Goal: Task Accomplishment & Management: Manage account settings

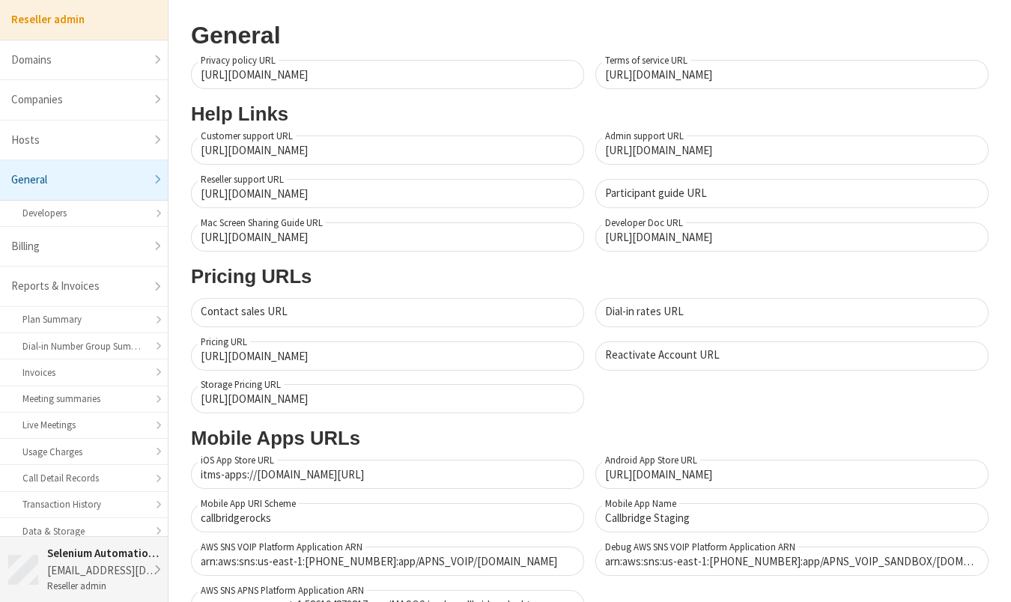
click at [162, 560] on li "Selenium Automation Staging Testing Account [EMAIL_ADDRESS][DOMAIN_NAME] Resell…" at bounding box center [84, 569] width 168 height 65
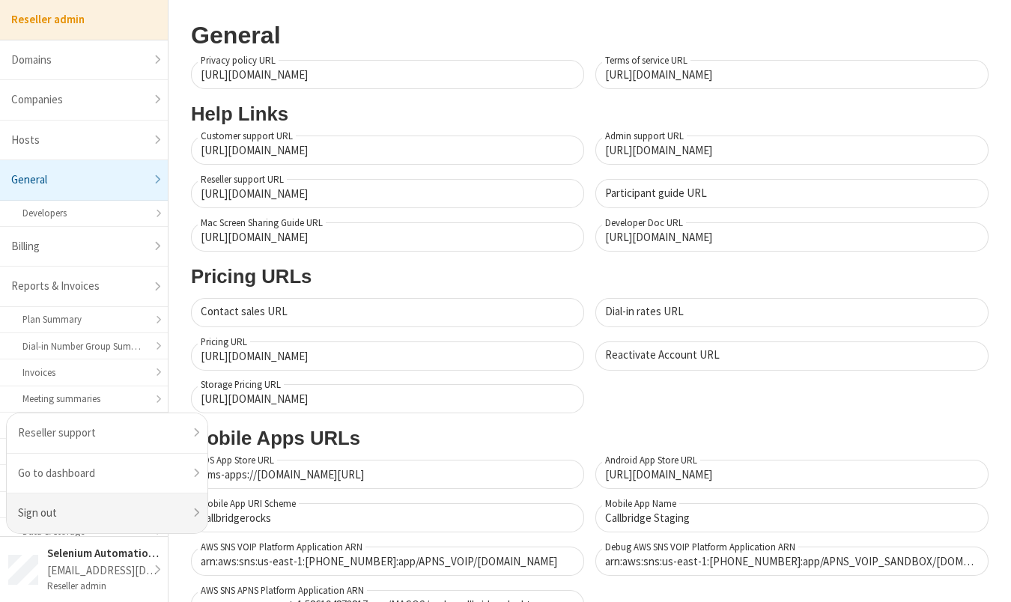
click at [198, 514] on li "Sign out" at bounding box center [107, 513] width 201 height 40
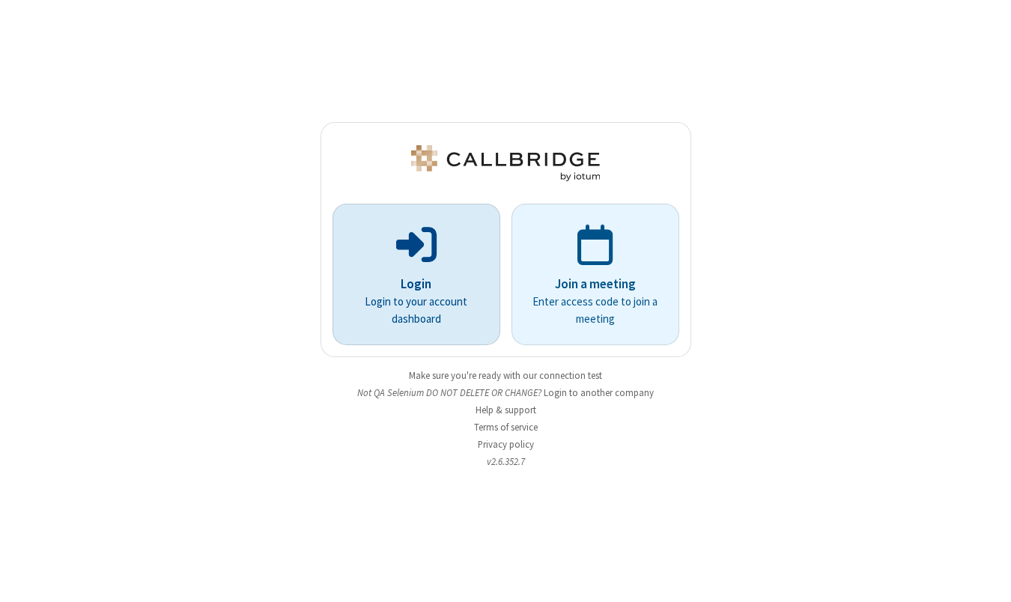
click at [459, 292] on p "Login" at bounding box center [416, 284] width 126 height 19
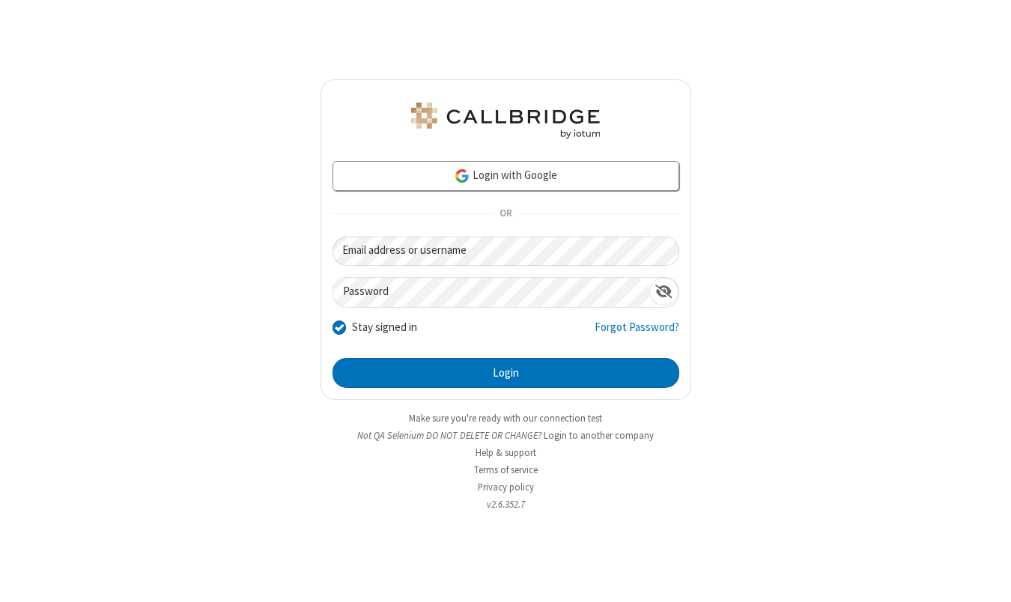
click at [758, 379] on div "Login with Google OR Email address or username Password Stay signed in Forgot P…" at bounding box center [505, 301] width 1011 height 602
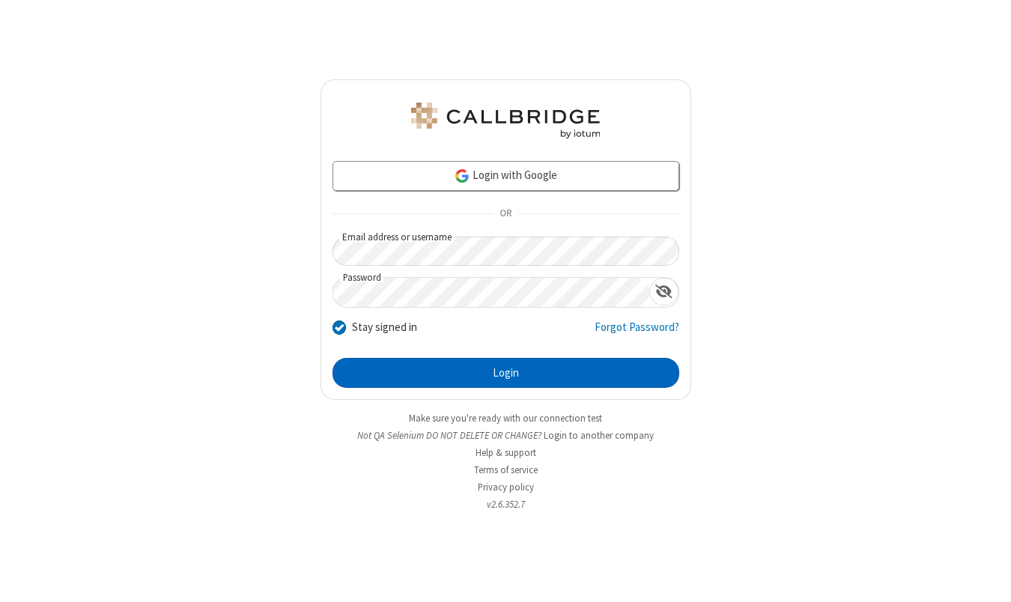
click at [505, 368] on button "Login" at bounding box center [505, 373] width 347 height 30
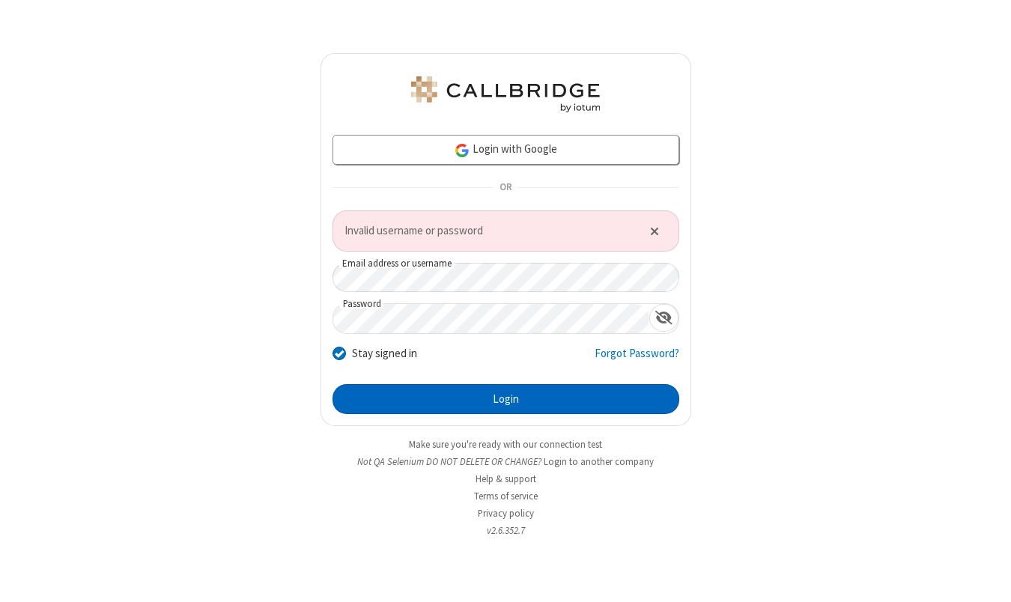
click at [431, 401] on button "Login" at bounding box center [505, 399] width 347 height 30
